Goal: Information Seeking & Learning: Learn about a topic

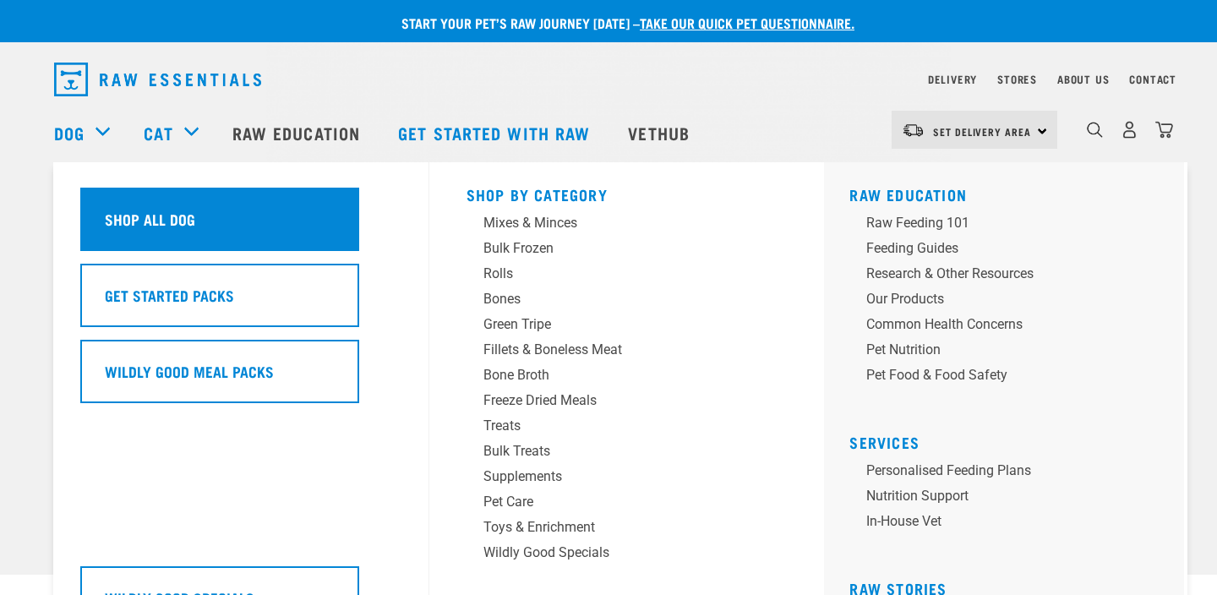
click at [139, 213] on h5 "Shop All Dog" at bounding box center [150, 219] width 90 height 22
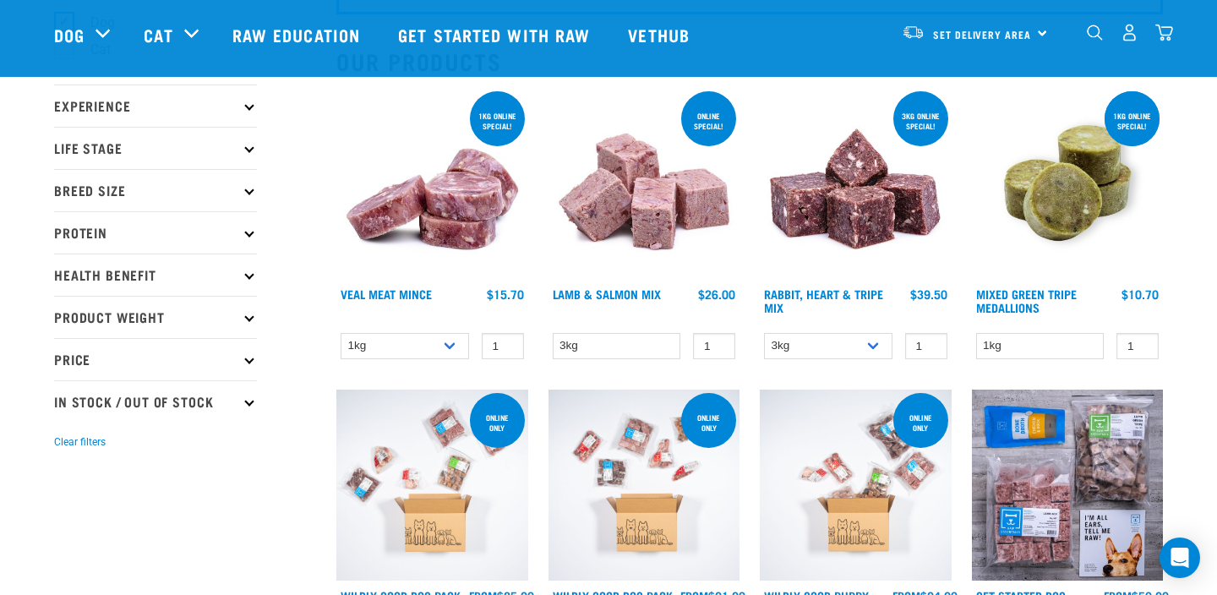
scroll to position [155, 0]
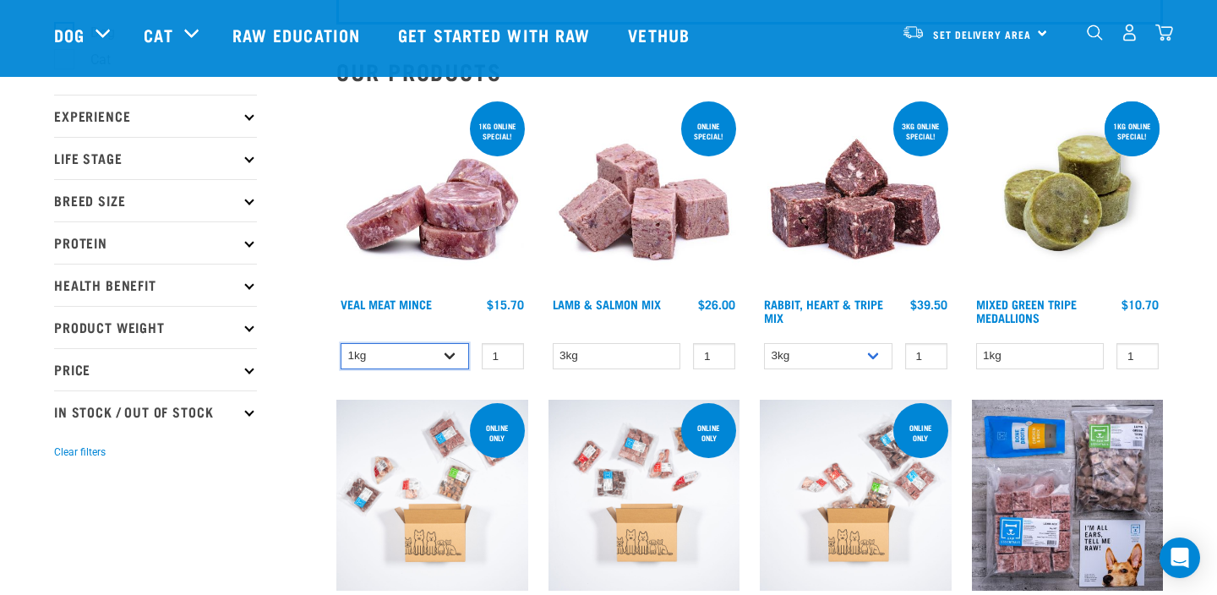
click at [440, 361] on select "1kg 3kg" at bounding box center [405, 356] width 128 height 26
select select "703"
click at [341, 343] on select "1kg 3kg" at bounding box center [405, 356] width 128 height 26
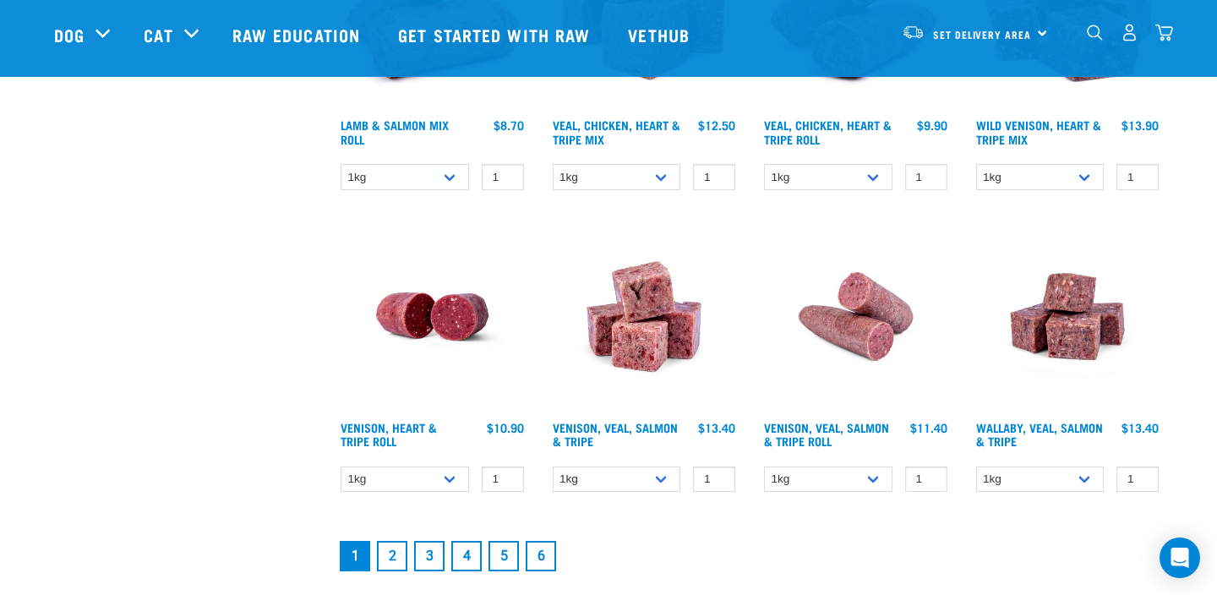
scroll to position [2254, 0]
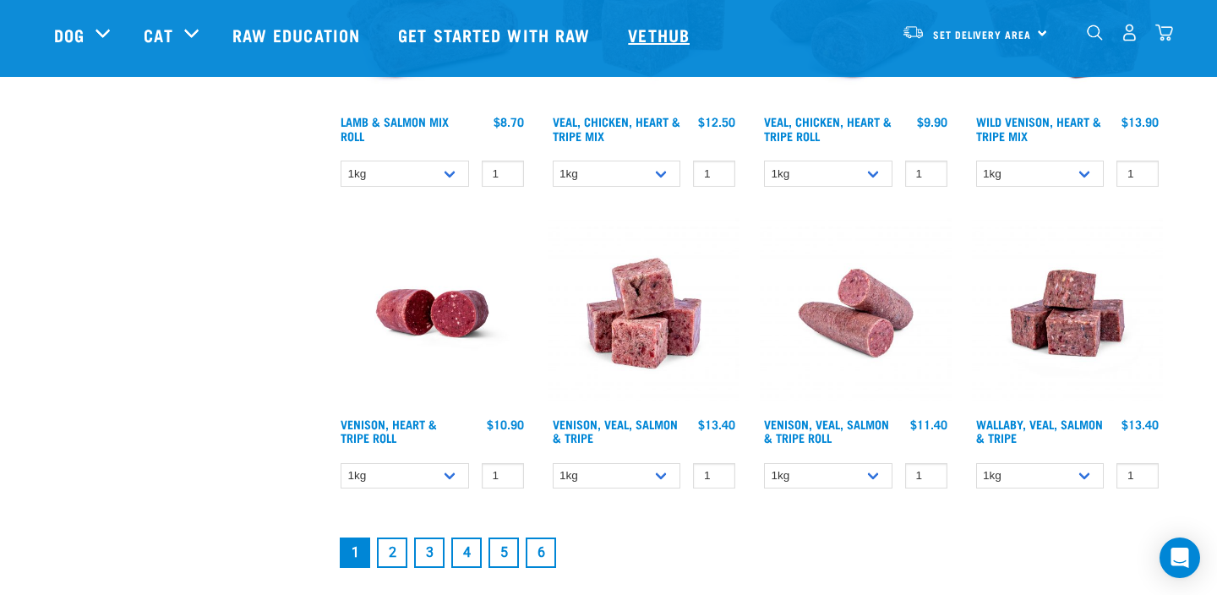
drag, startPoint x: 506, startPoint y: 178, endPoint x: 700, endPoint y: 8, distance: 257.6
click at [0, 0] on div "Delivery Stores About Us Contact Set Delivery Area" at bounding box center [608, 38] width 1217 height 77
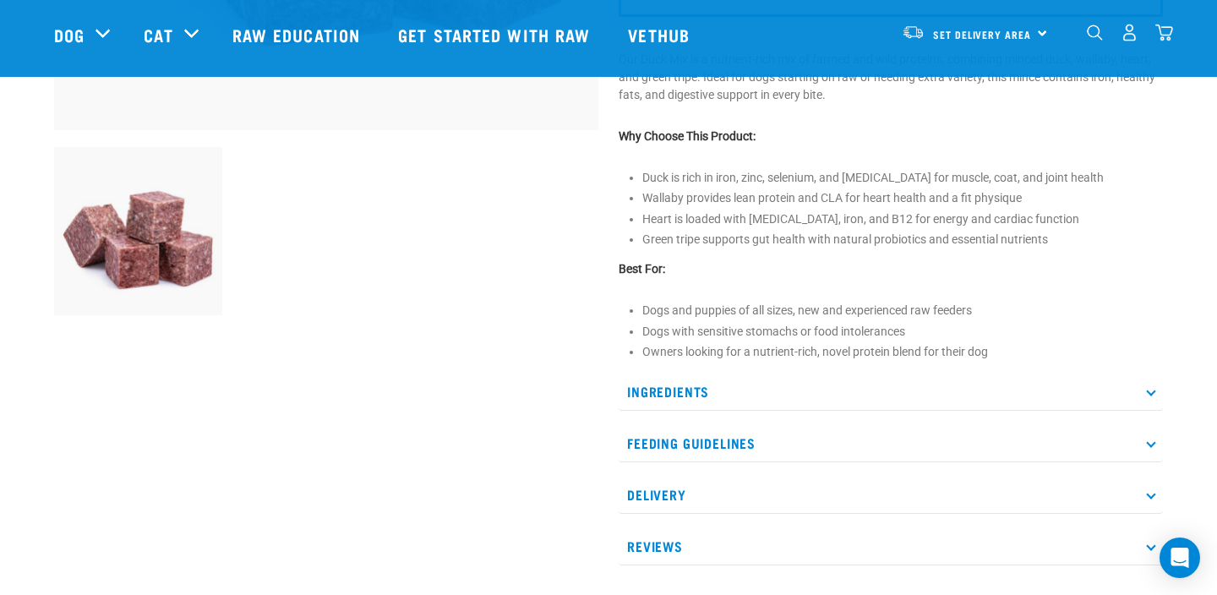
scroll to position [553, 0]
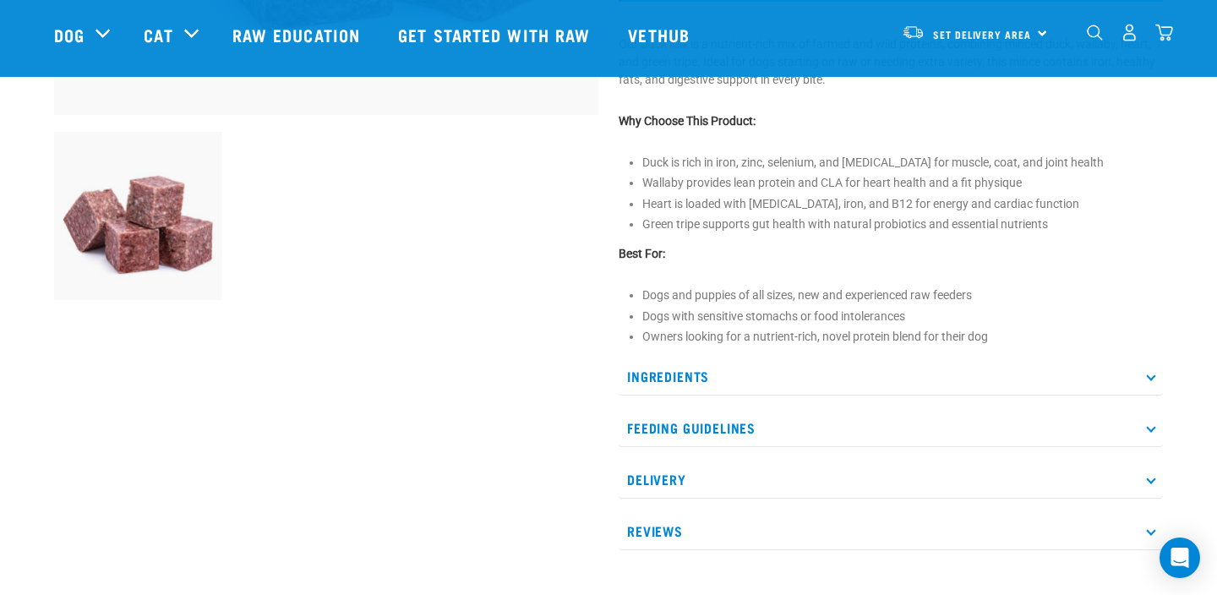
click at [674, 370] on p "Ingredients" at bounding box center [891, 377] width 544 height 38
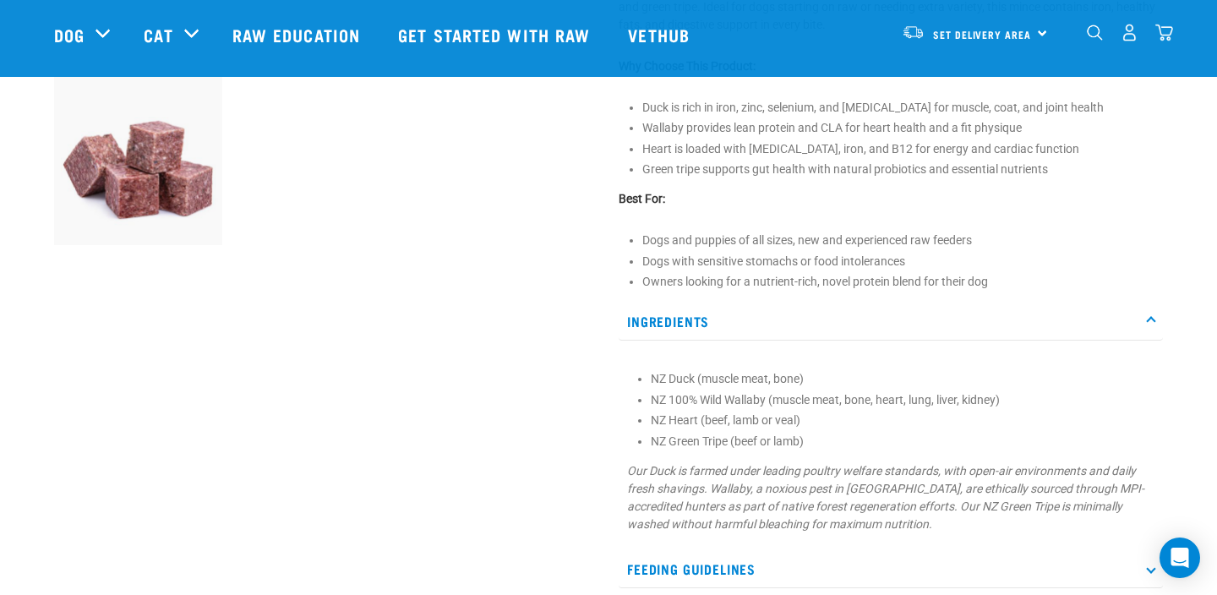
scroll to position [677, 0]
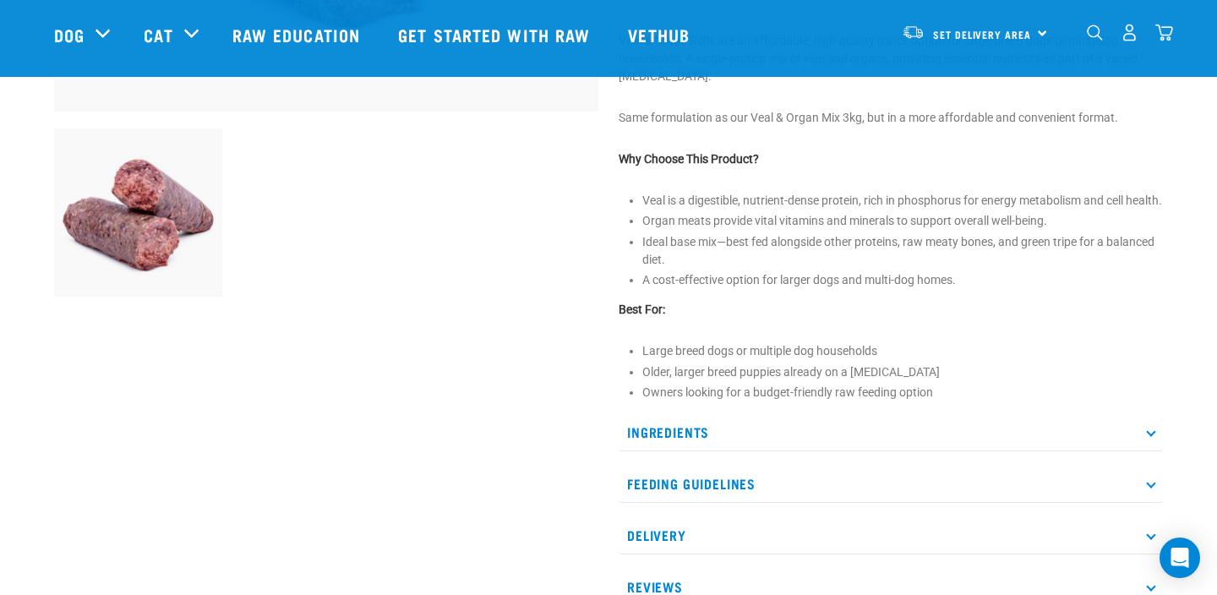
scroll to position [560, 0]
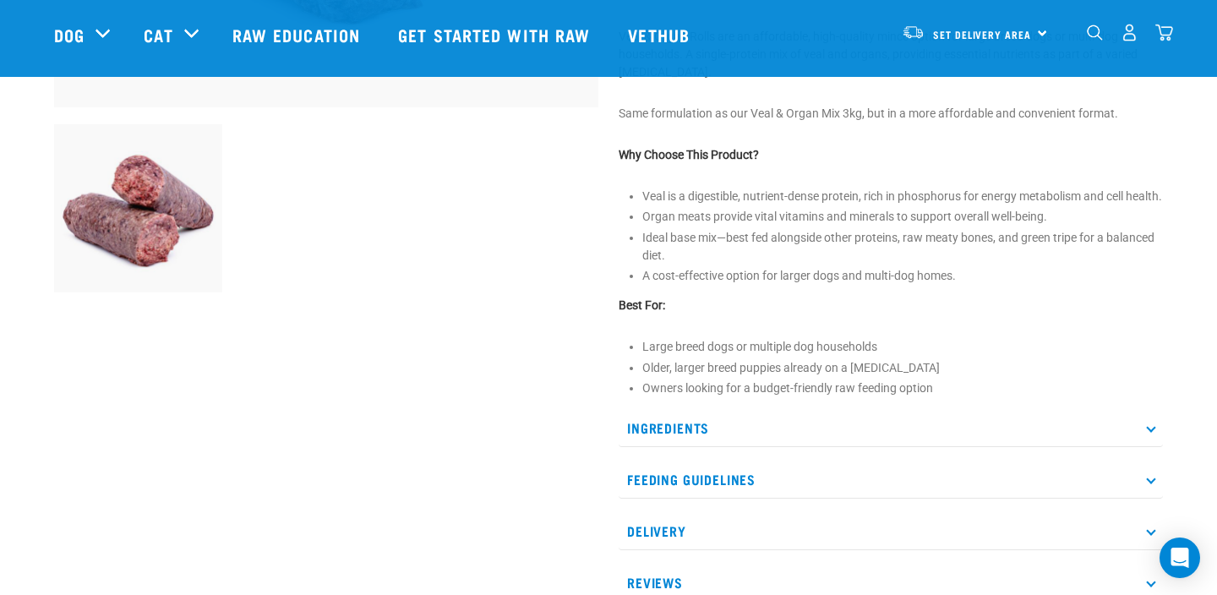
click at [694, 435] on p "Ingredients" at bounding box center [891, 428] width 544 height 38
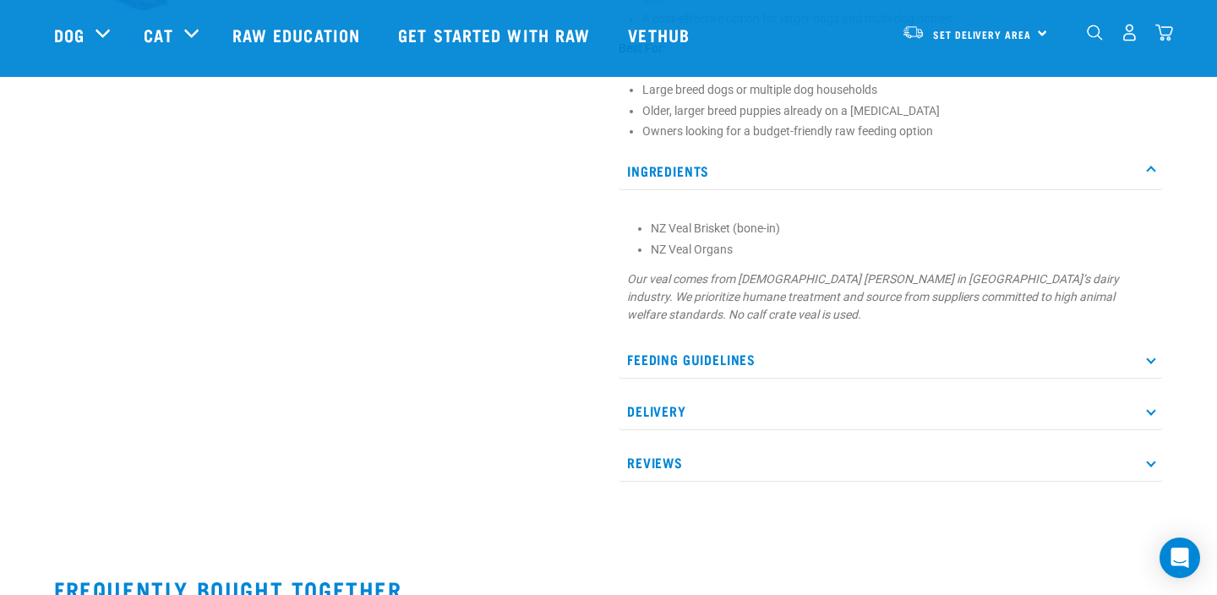
scroll to position [820, 0]
click at [875, 362] on p "Feeding Guidelines" at bounding box center [891, 357] width 544 height 38
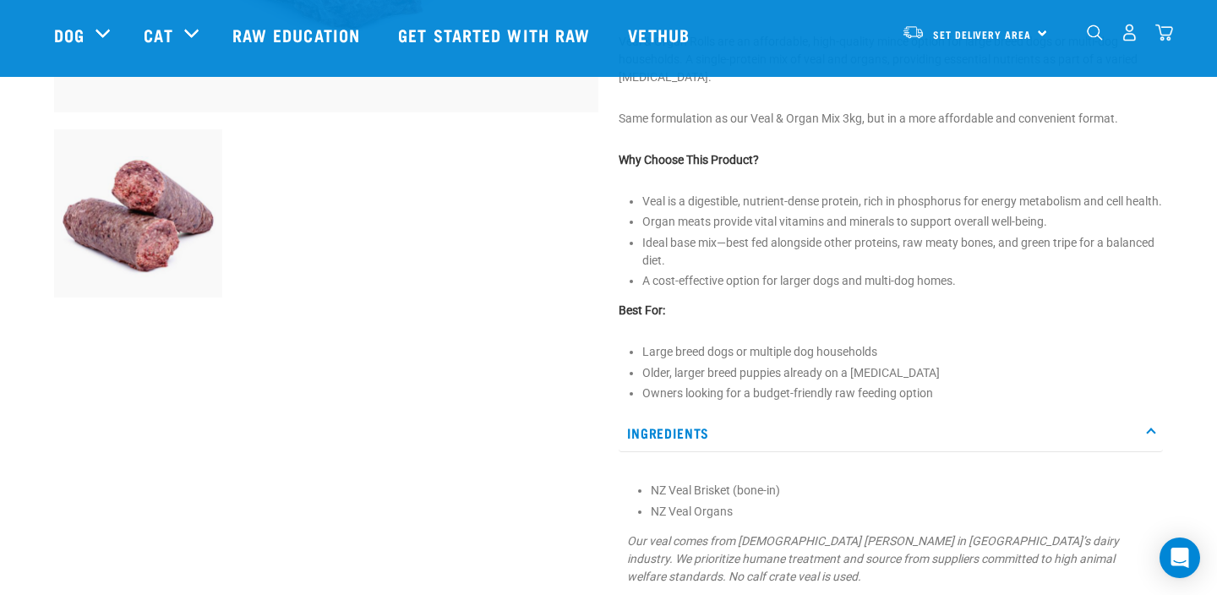
scroll to position [553, 0]
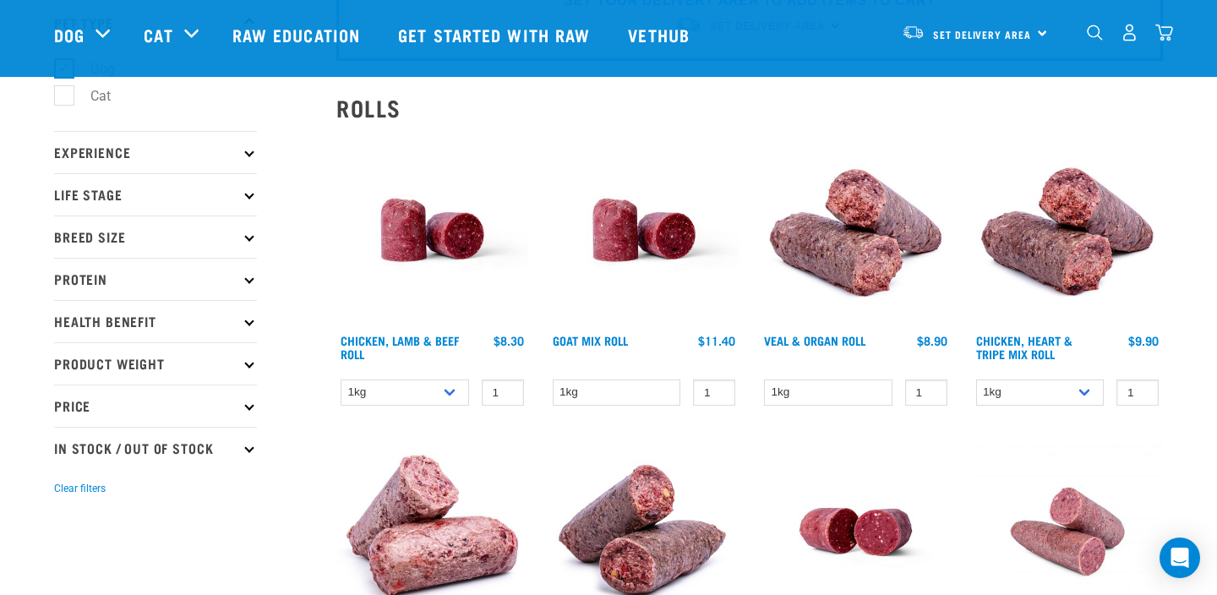
scroll to position [120, 0]
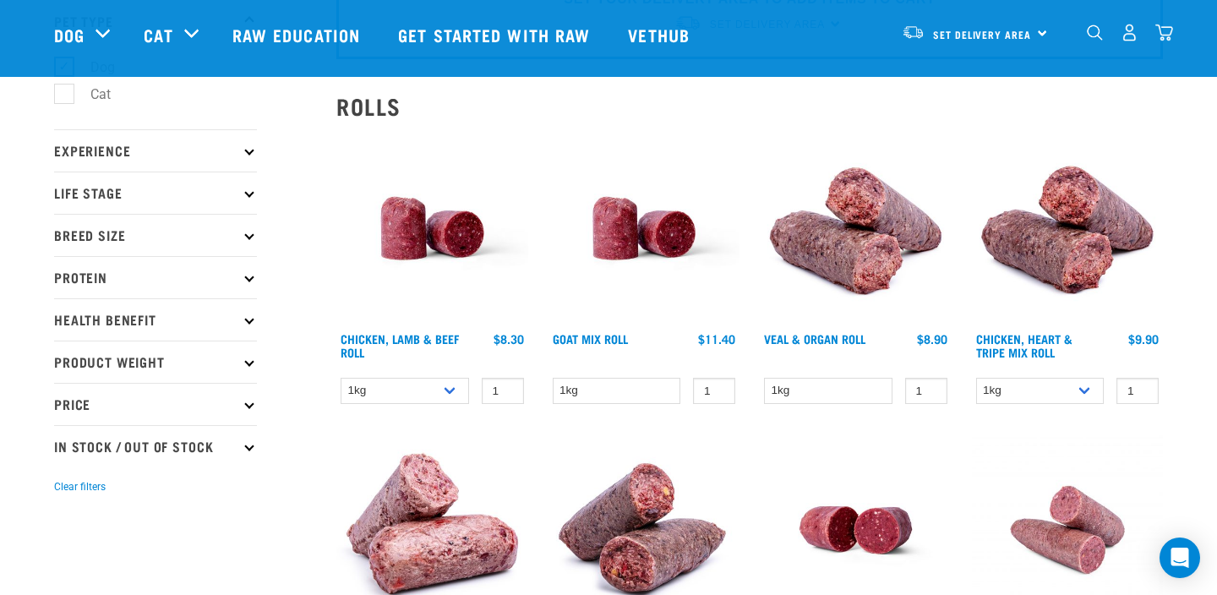
click at [249, 146] on icon at bounding box center [248, 149] width 9 height 9
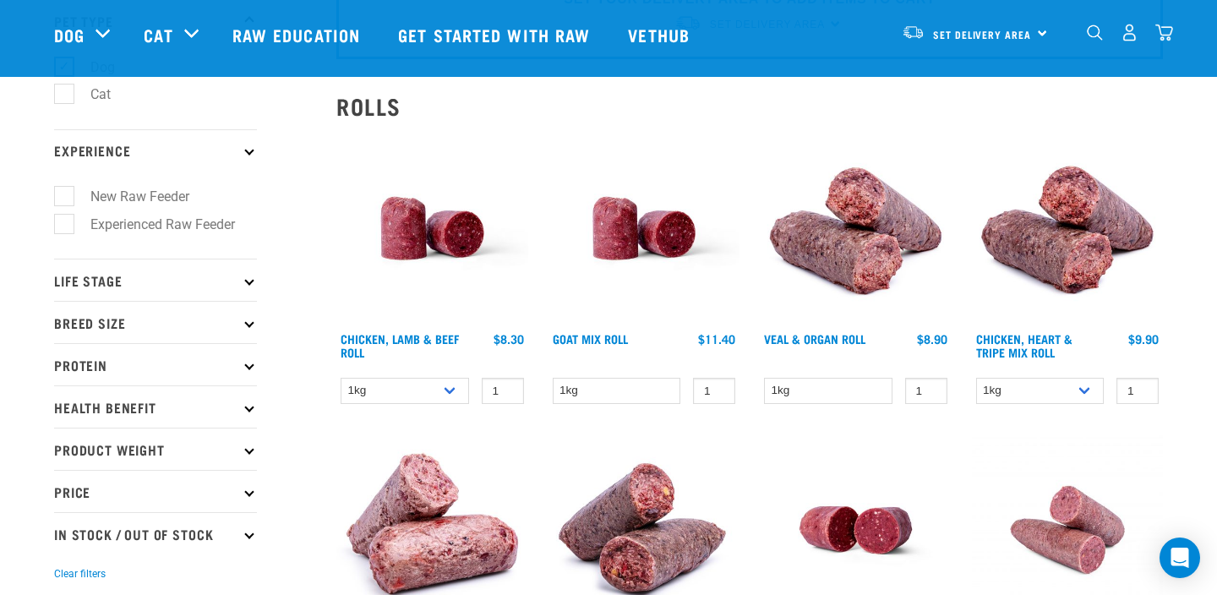
click at [246, 150] on icon at bounding box center [248, 149] width 9 height 9
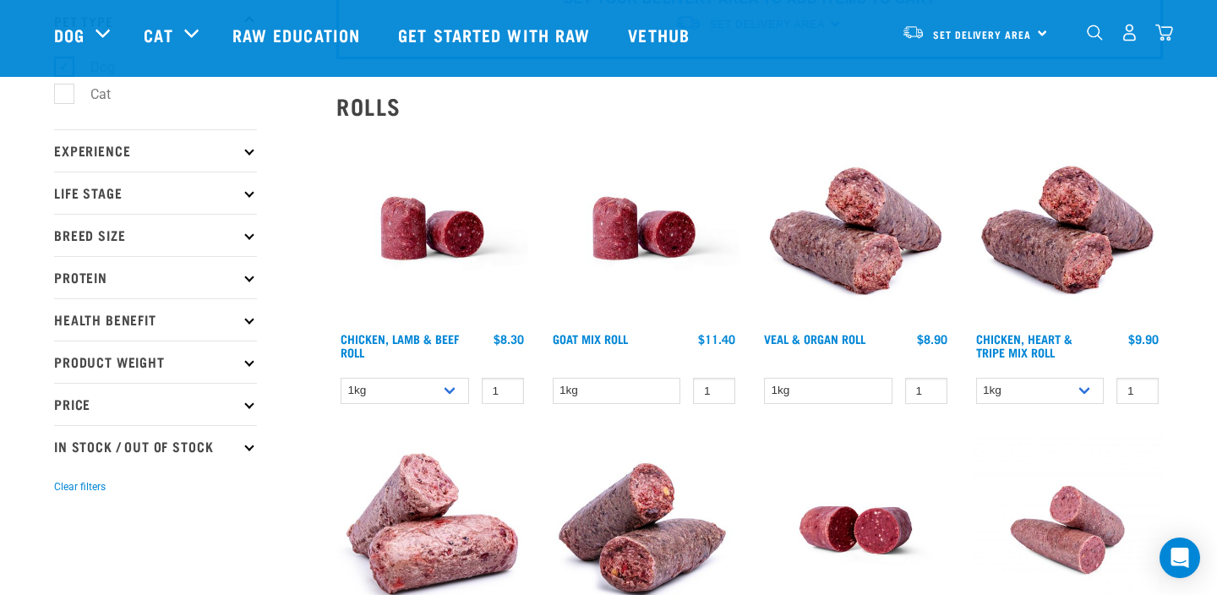
click at [234, 276] on p "Protein" at bounding box center [155, 277] width 203 height 42
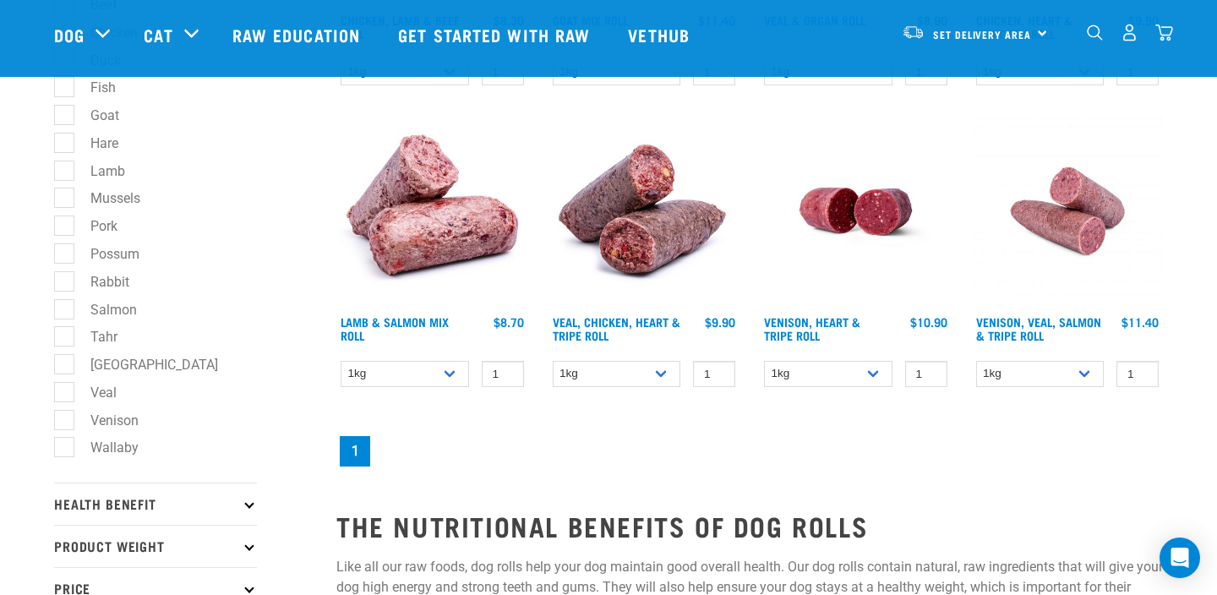
scroll to position [442, 0]
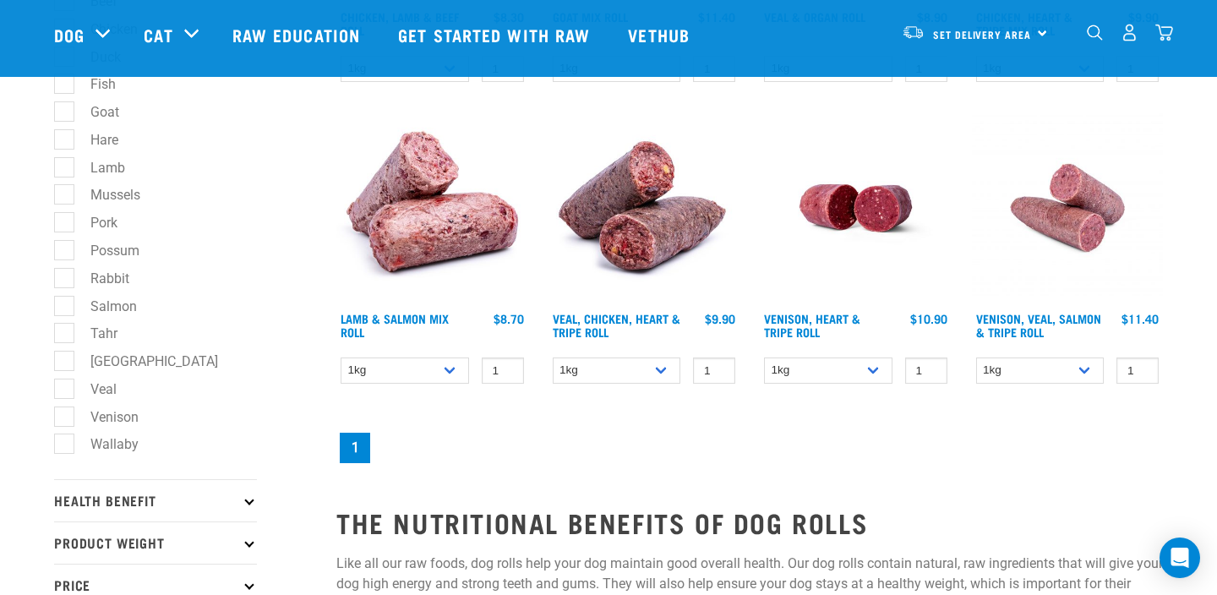
click at [123, 453] on label "Wallaby" at bounding box center [104, 444] width 82 height 21
click at [65, 447] on input "Wallaby" at bounding box center [59, 441] width 11 height 11
checkbox input "true"
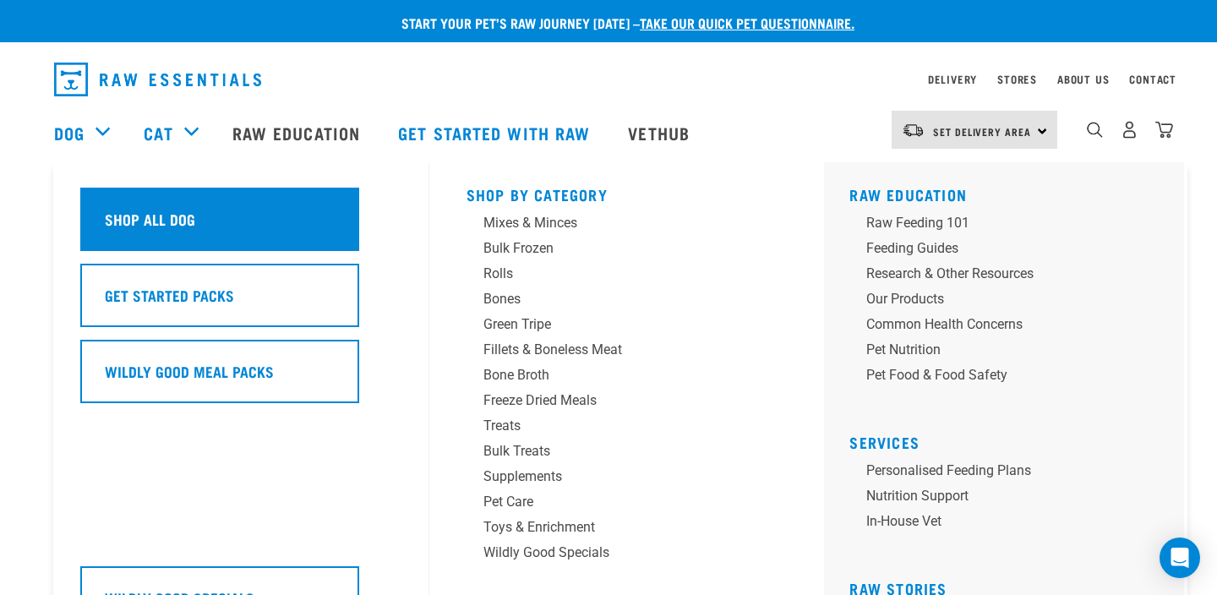
click at [110, 203] on div "Shop All Dog" at bounding box center [219, 219] width 279 height 63
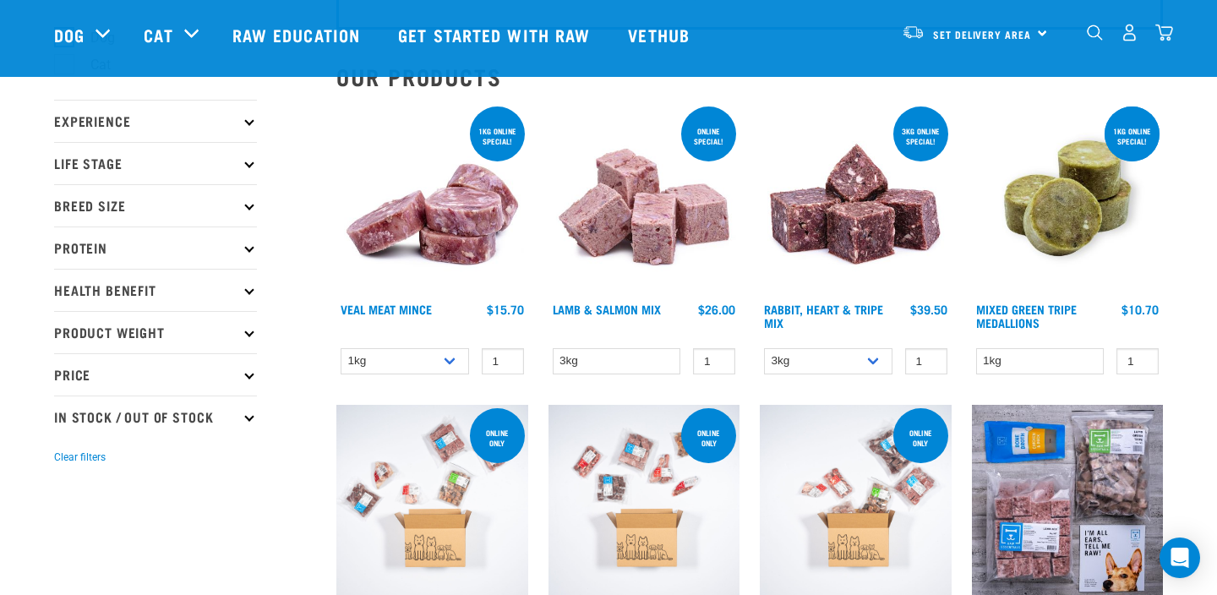
scroll to position [152, 0]
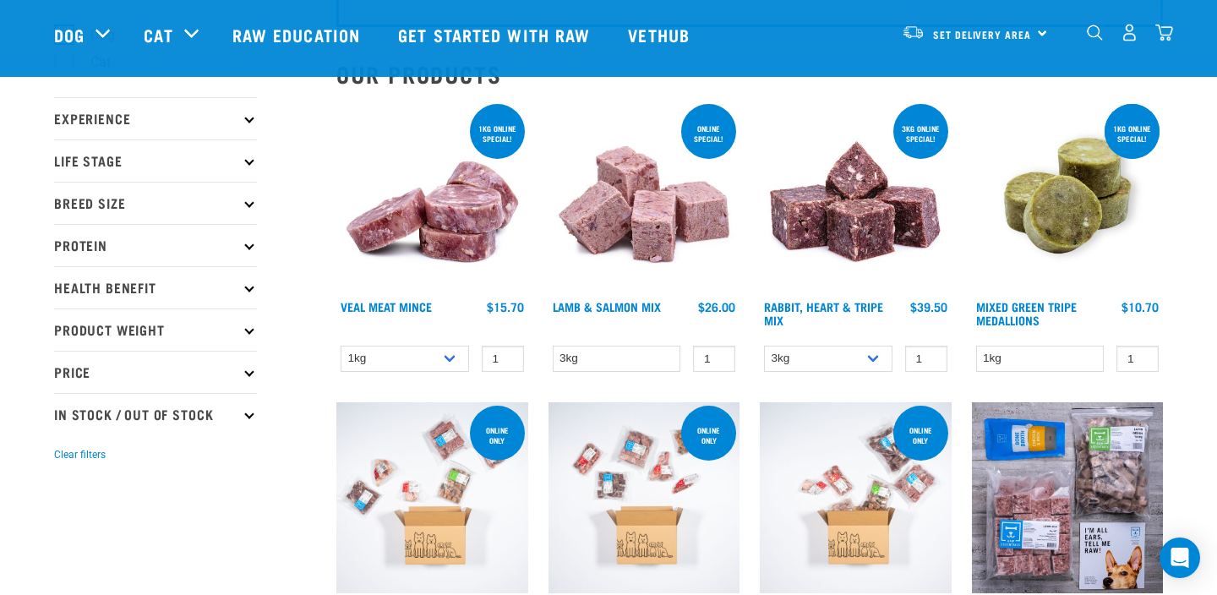
click at [139, 251] on p "Protein" at bounding box center [155, 245] width 203 height 42
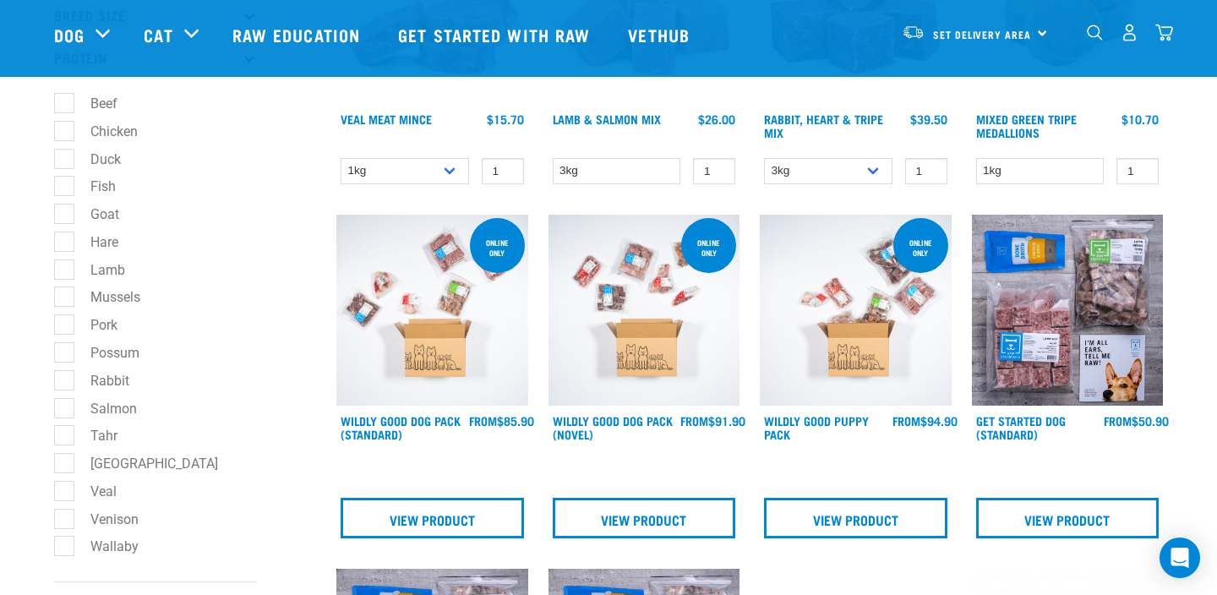
scroll to position [339, 0]
click at [73, 553] on label "Wallaby" at bounding box center [104, 547] width 82 height 21
click at [65, 550] on input "Wallaby" at bounding box center [59, 544] width 11 height 11
checkbox input "true"
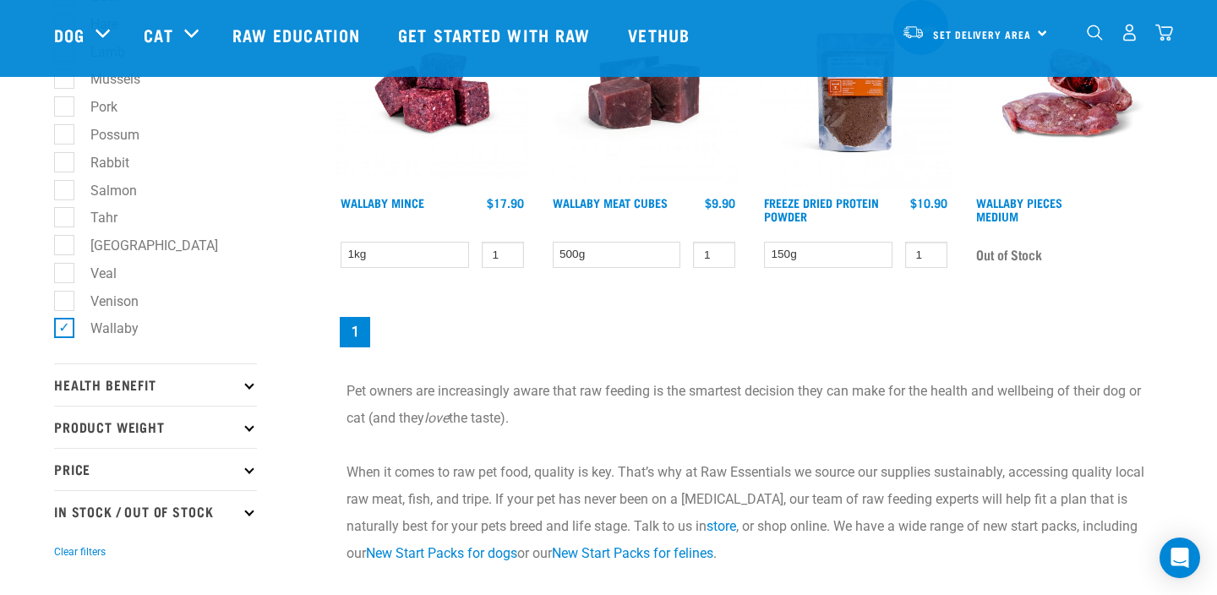
scroll to position [547, 0]
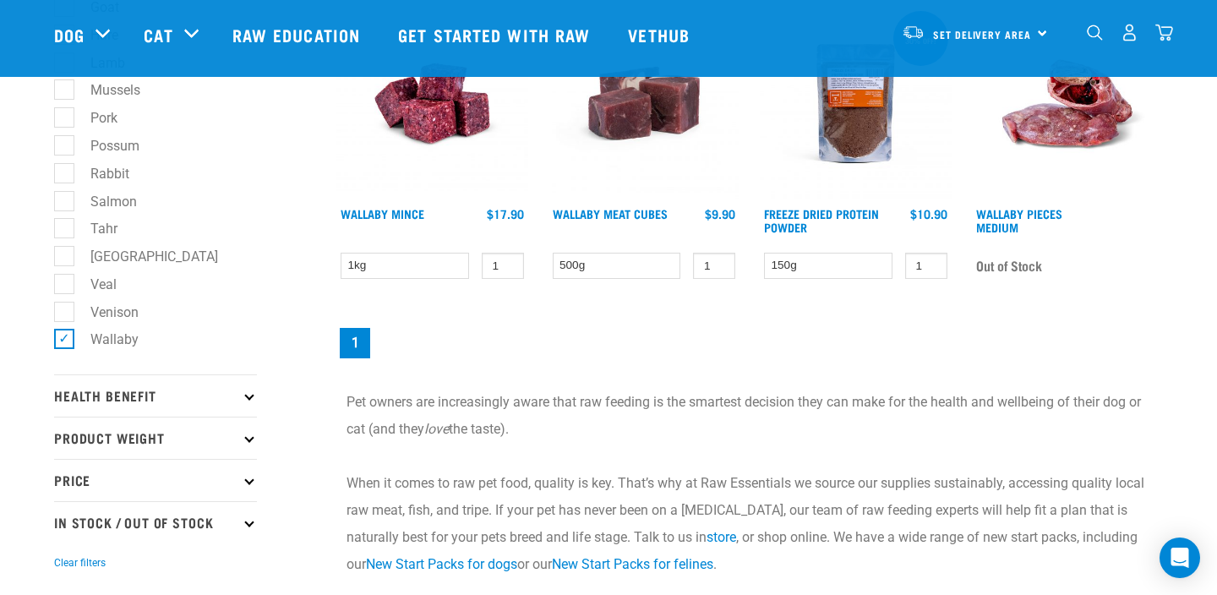
click at [63, 342] on label "Wallaby" at bounding box center [104, 339] width 82 height 21
click at [61, 342] on input "Wallaby" at bounding box center [59, 336] width 11 height 11
checkbox input "false"
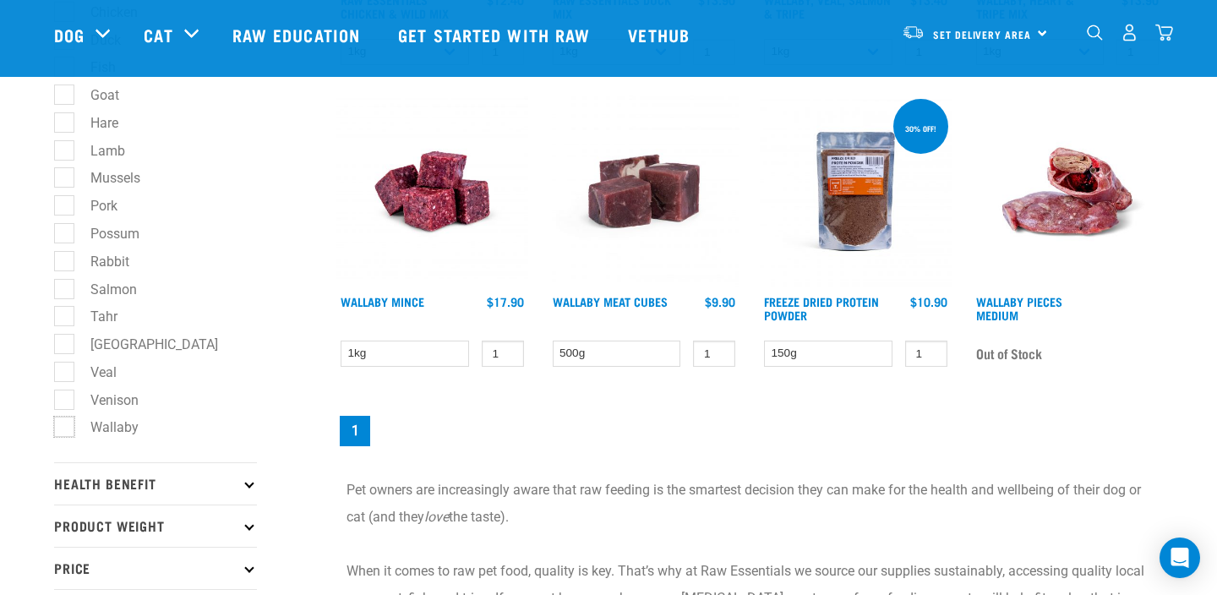
scroll to position [452, 0]
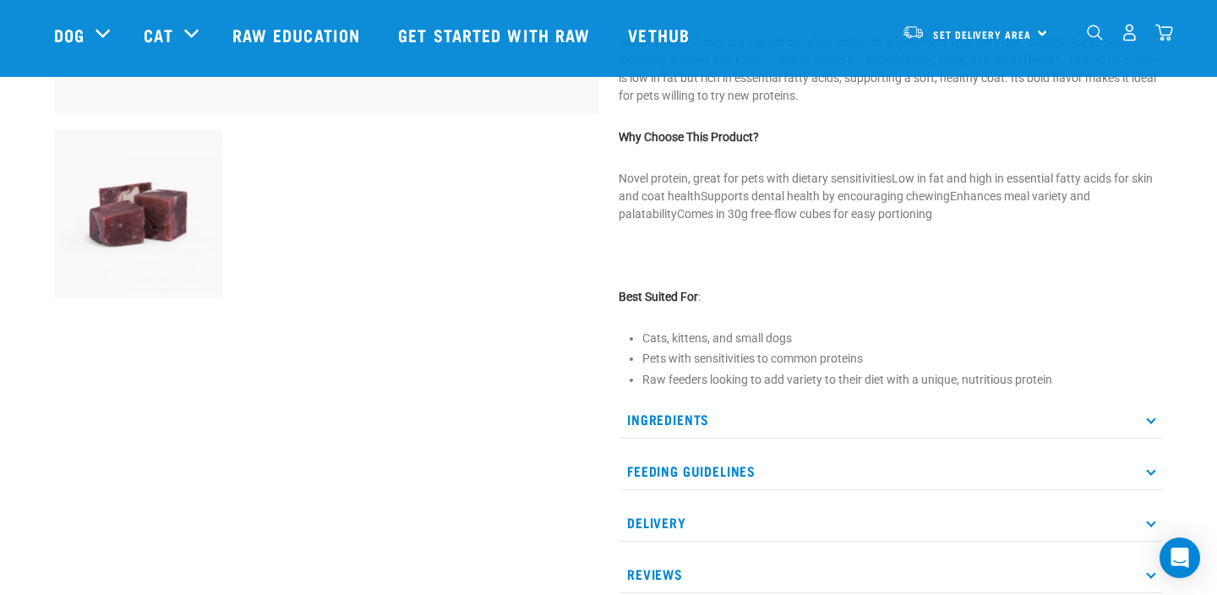
scroll to position [578, 0]
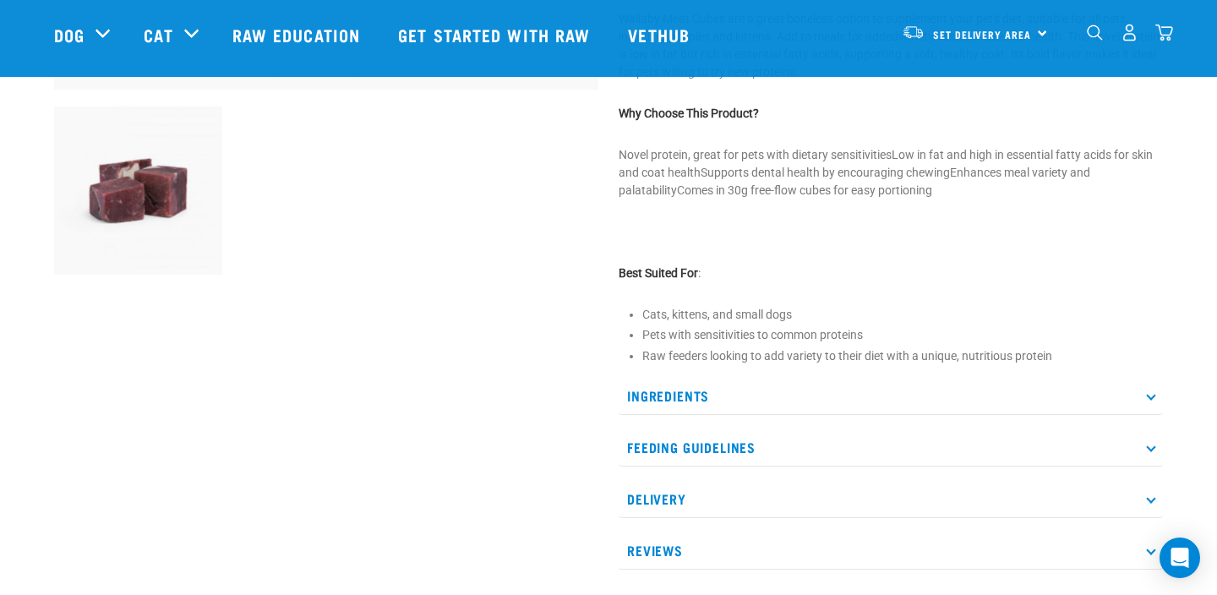
click at [690, 402] on p "Ingredients" at bounding box center [891, 396] width 544 height 38
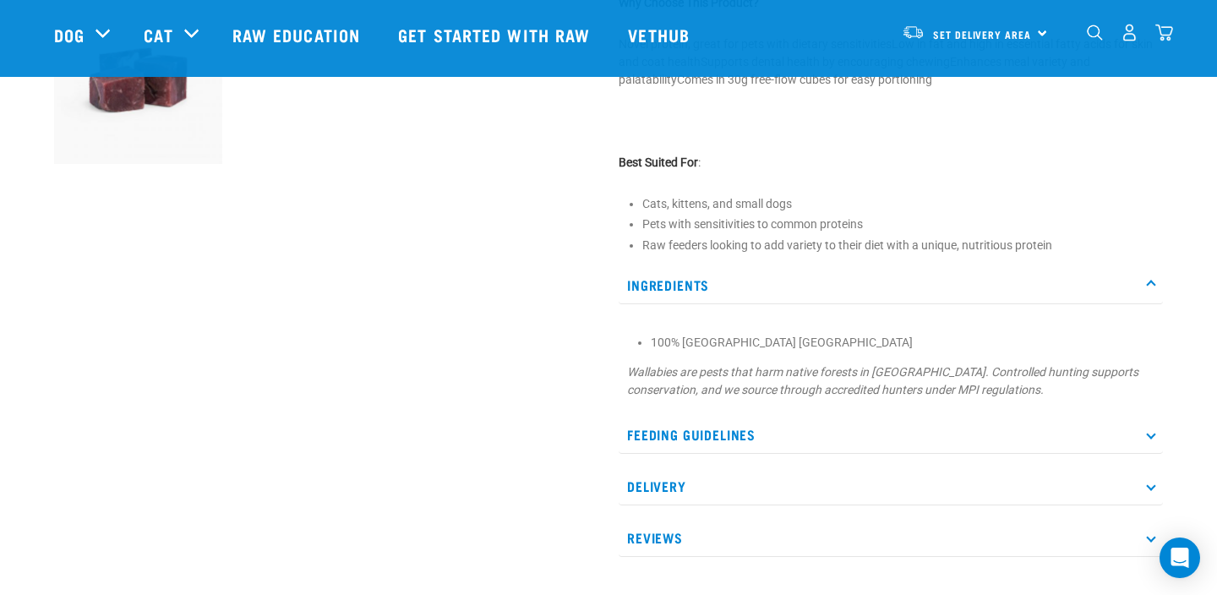
scroll to position [678, 0]
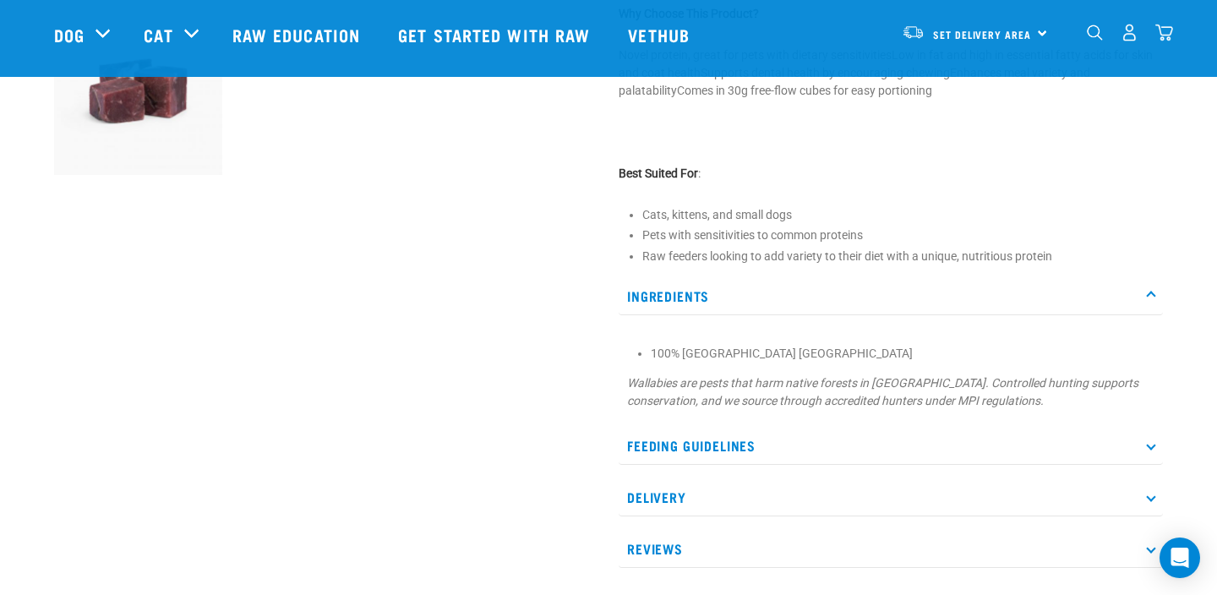
click at [655, 385] on em "Wallabies are pests that harm native forests in New Zealand. Controlled hunting…" at bounding box center [882, 391] width 511 height 31
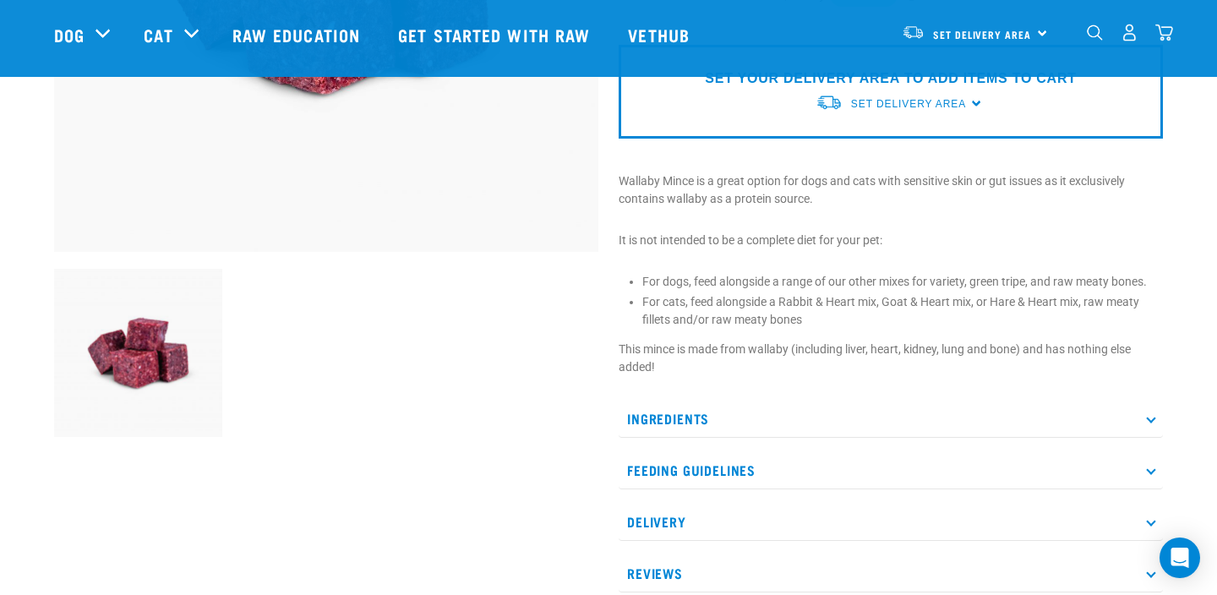
scroll to position [423, 0]
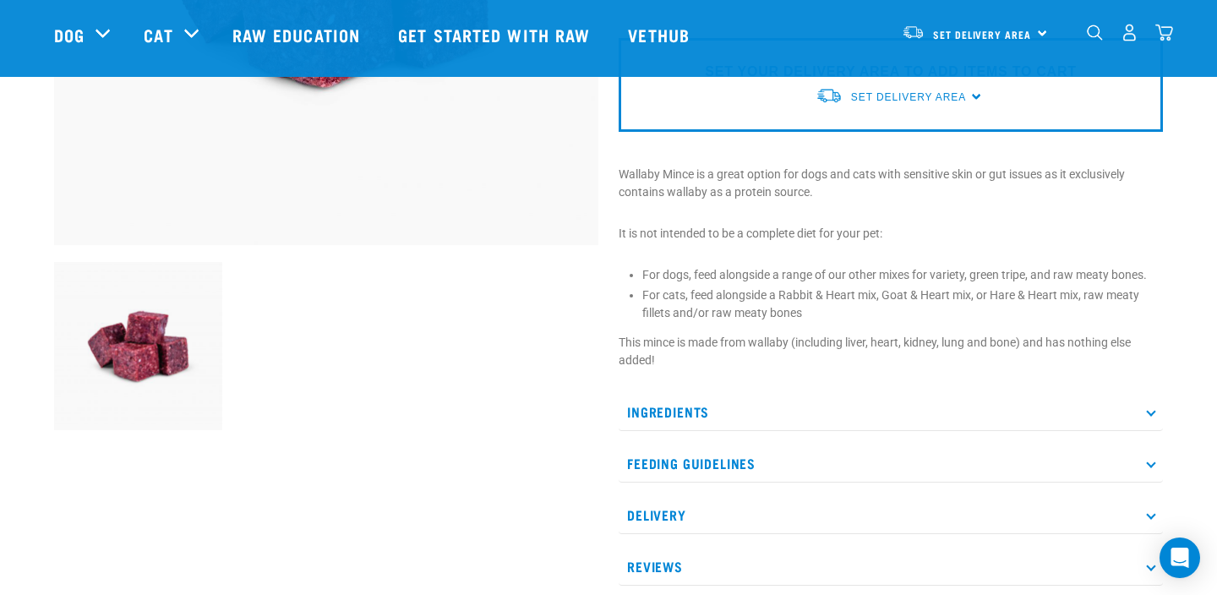
click at [686, 408] on p "Ingredients" at bounding box center [891, 412] width 544 height 38
click at [834, 403] on p "Ingredients" at bounding box center [891, 412] width 544 height 38
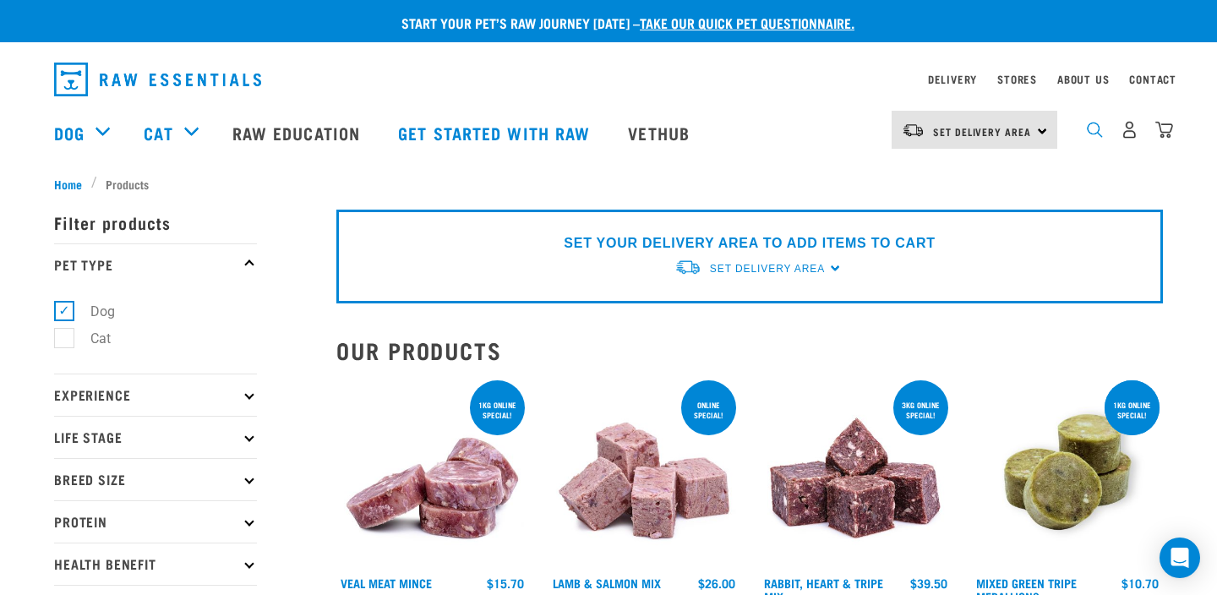
click at [1097, 134] on img "dropdown navigation" at bounding box center [1095, 130] width 16 height 16
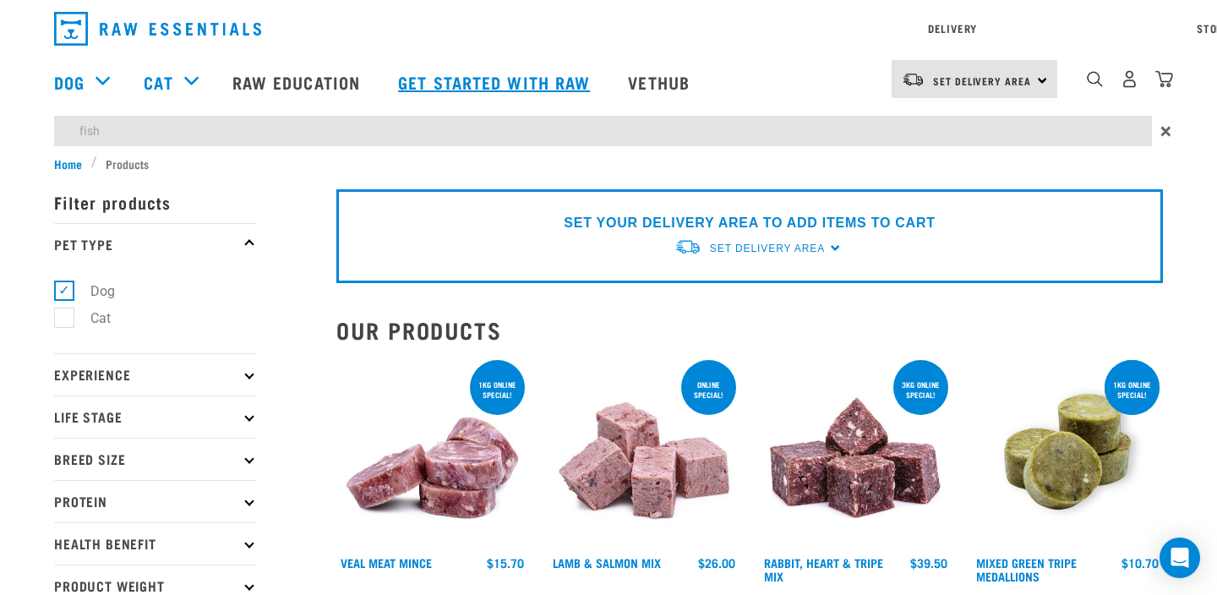
type input "fish"
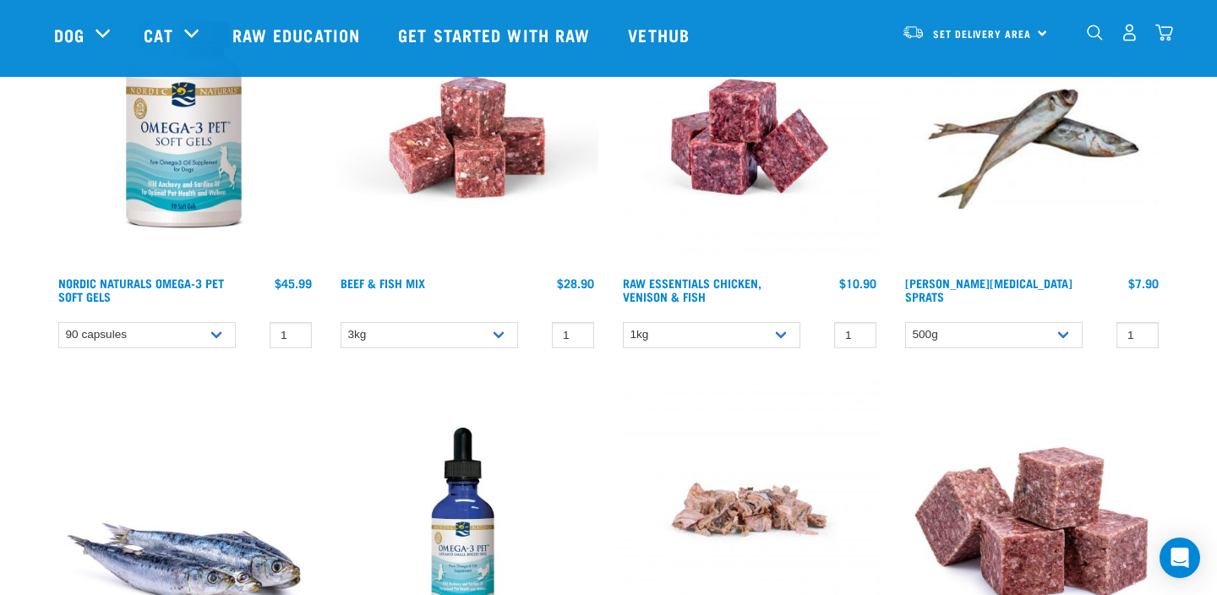
scroll to position [254, 0]
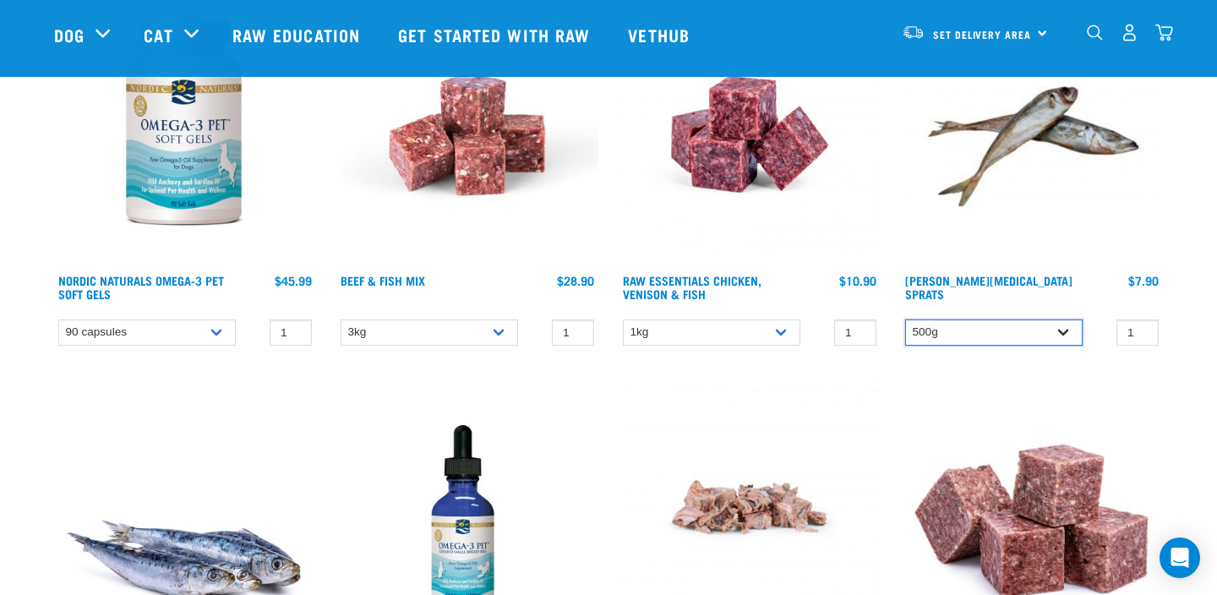
click at [949, 336] on select "500g" at bounding box center [994, 333] width 178 height 26
click at [905, 320] on select "500g" at bounding box center [994, 333] width 178 height 26
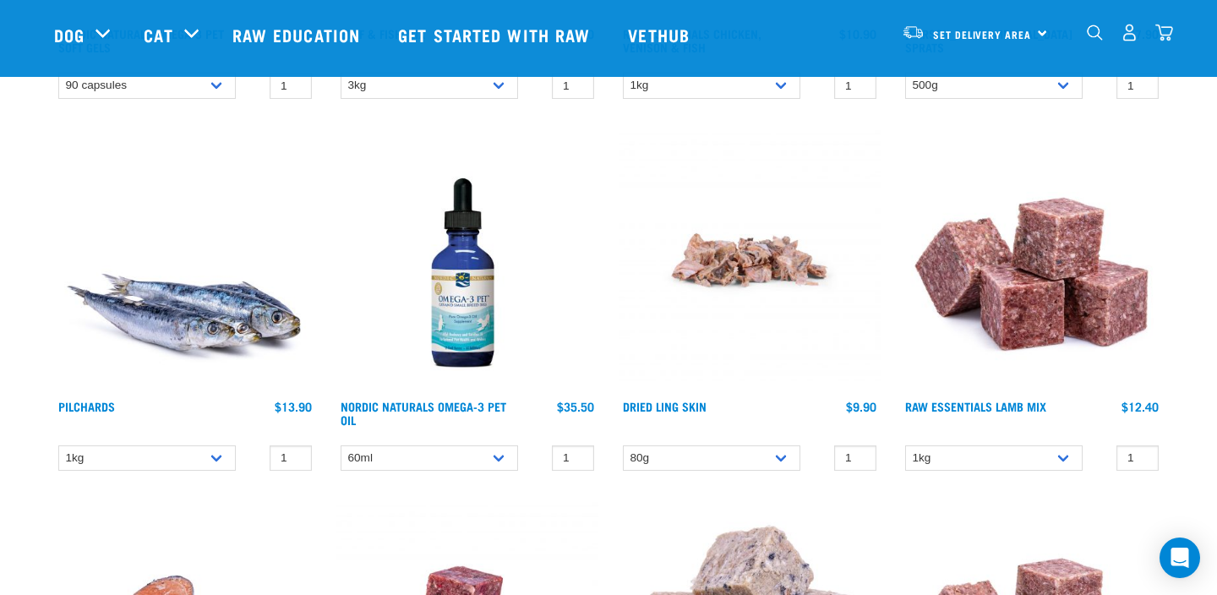
scroll to position [499, 0]
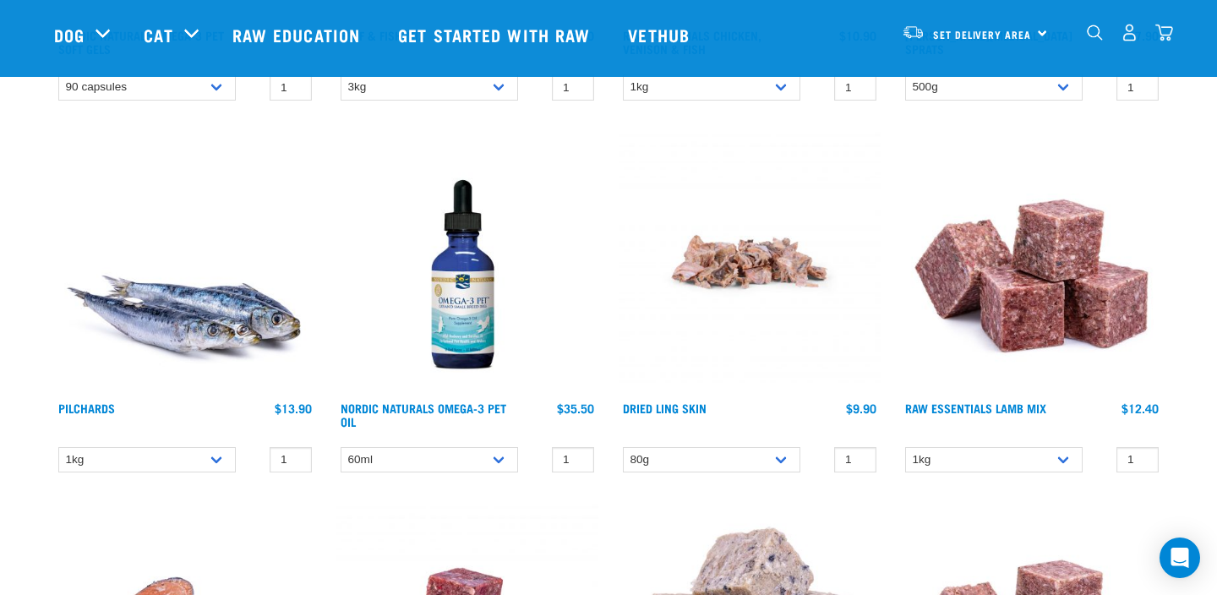
drag, startPoint x: 504, startPoint y: 368, endPoint x: 1030, endPoint y: 11, distance: 636.1
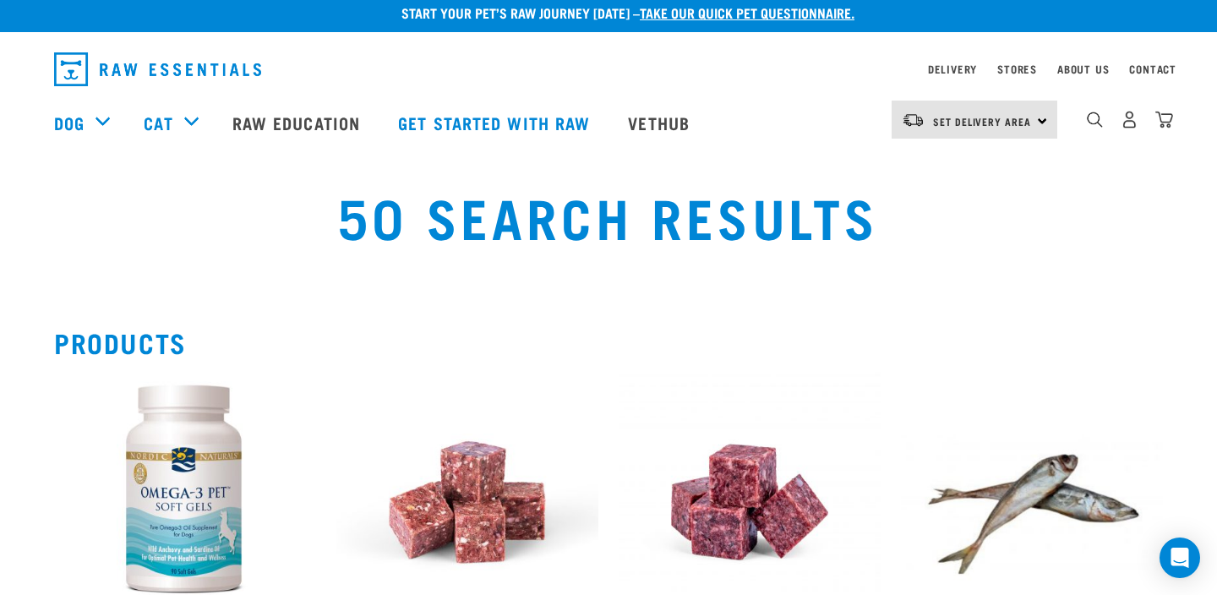
scroll to position [0, 0]
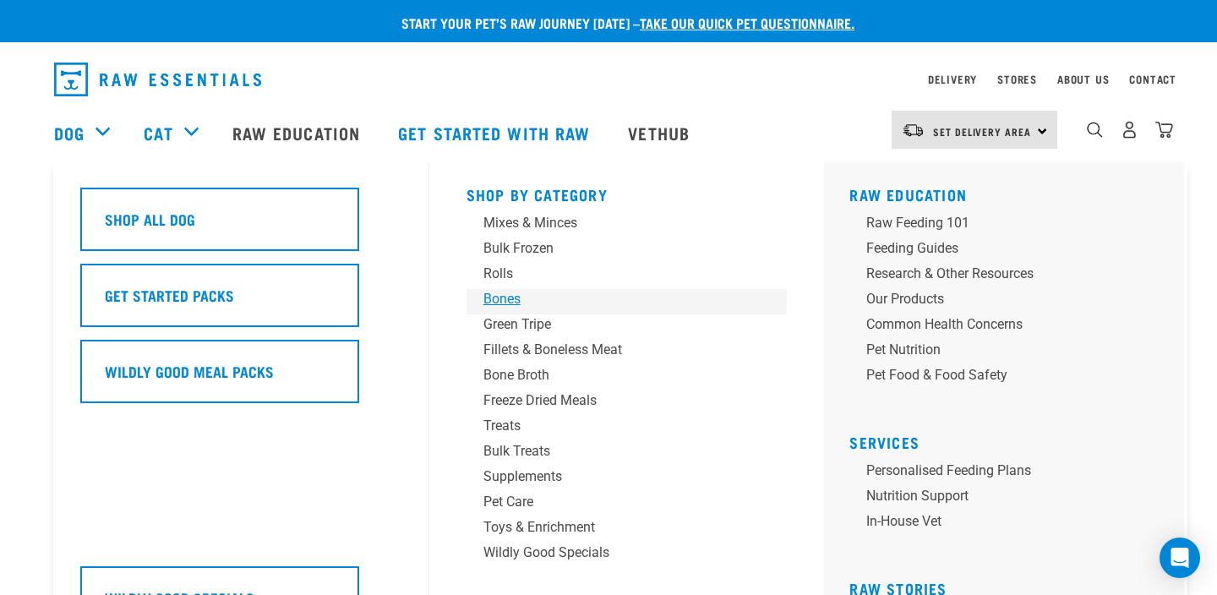
click at [511, 303] on div "Bones" at bounding box center [616, 299] width 264 height 20
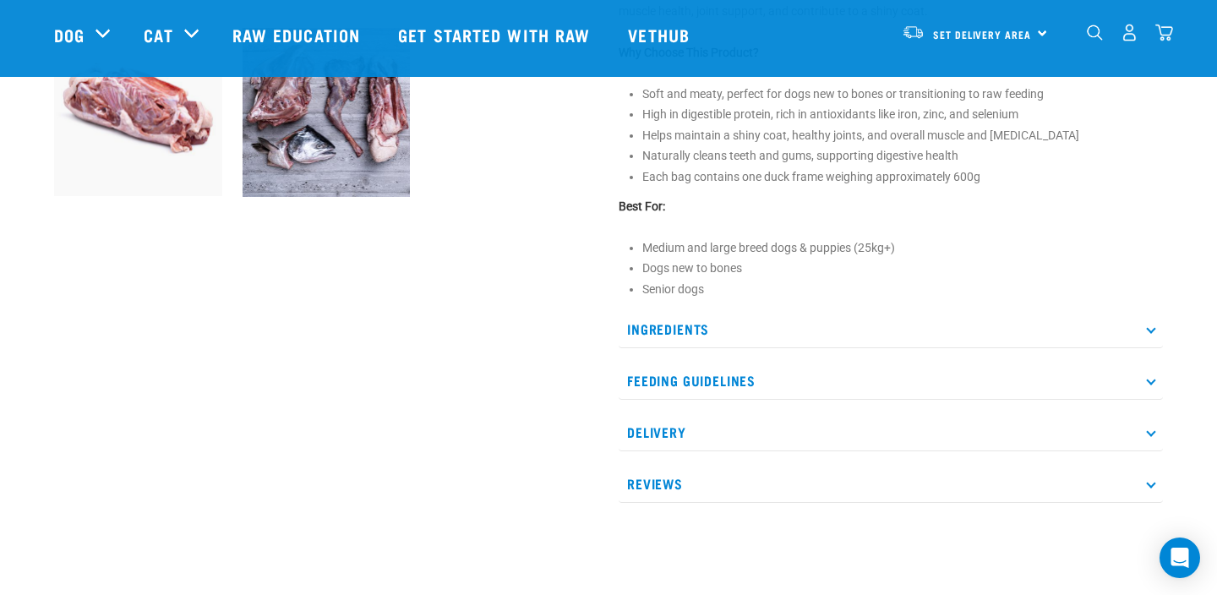
scroll to position [658, 0]
click at [714, 338] on p "Ingredients" at bounding box center [891, 328] width 544 height 38
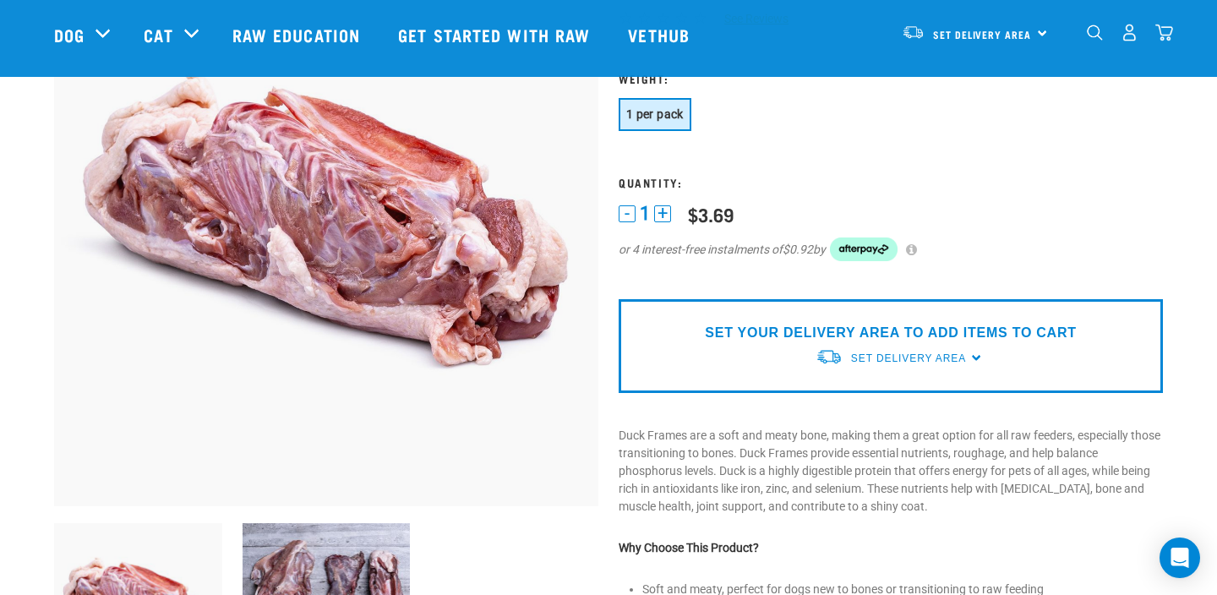
scroll to position [166, 0]
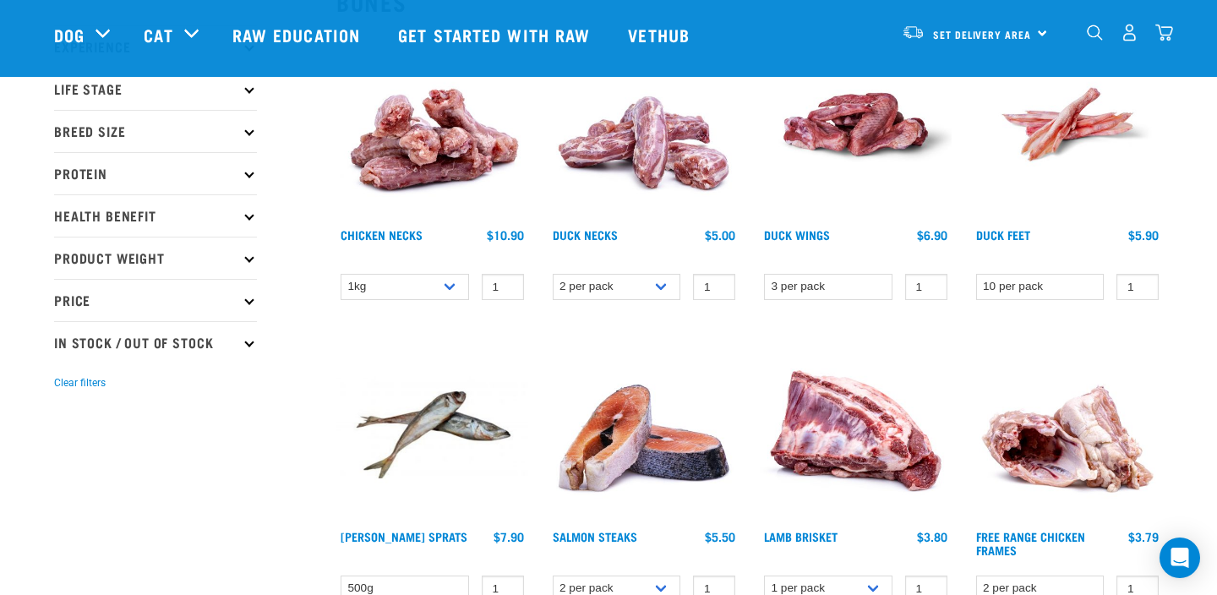
scroll to position [223, 0]
click at [650, 295] on select "2 per pack 6 per pack" at bounding box center [617, 288] width 128 height 26
select select "810"
click at [553, 275] on select "2 per pack 6 per pack" at bounding box center [617, 288] width 128 height 26
click at [659, 338] on img at bounding box center [645, 427] width 192 height 192
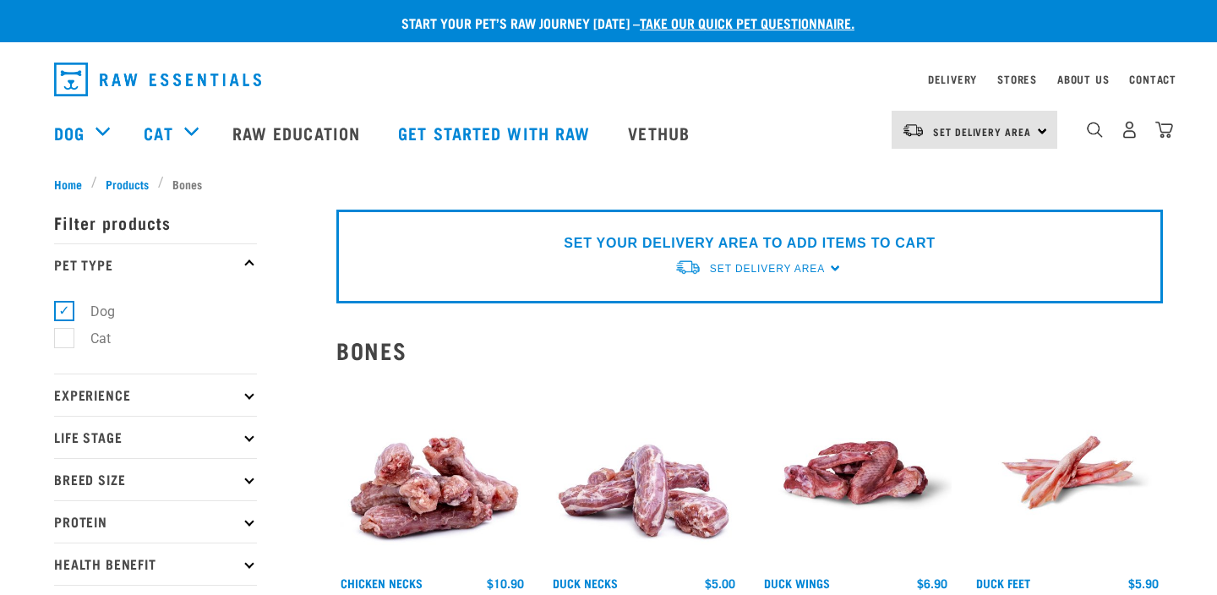
select select "810"
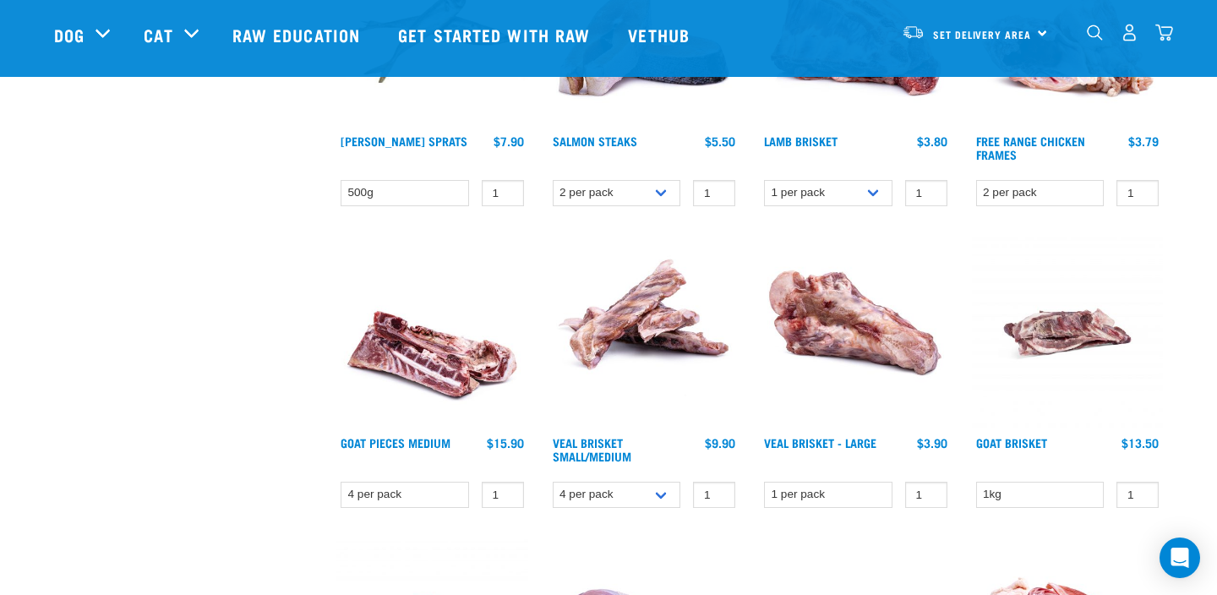
scroll to position [619, 0]
